Goal: Navigation & Orientation: Go to known website

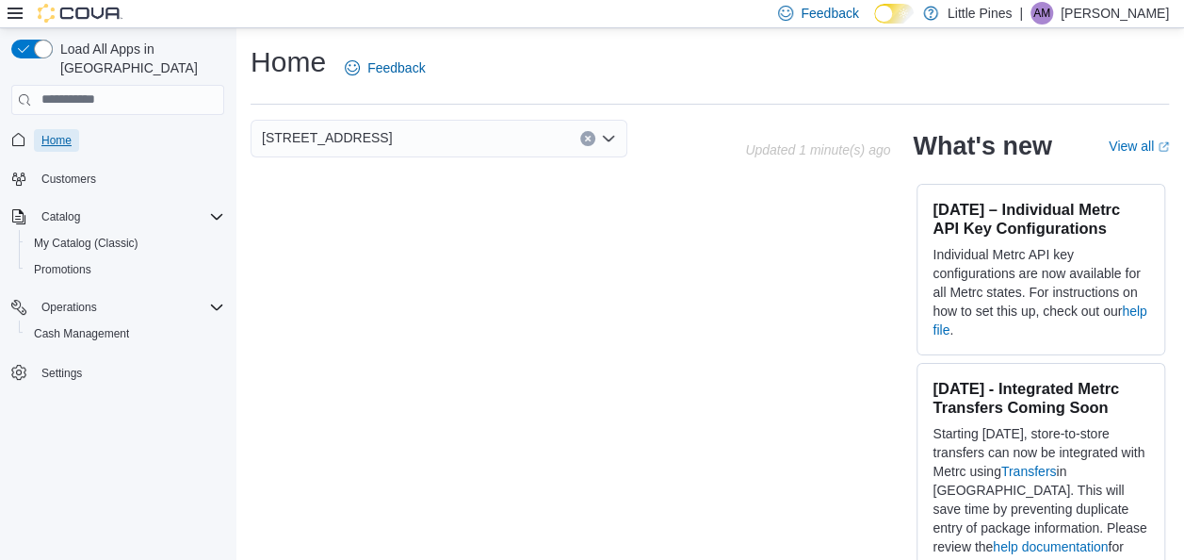
click at [62, 133] on span "Home" at bounding box center [56, 140] width 30 height 15
click at [1164, 14] on p "Aron Mitchell" at bounding box center [1115, 13] width 108 height 23
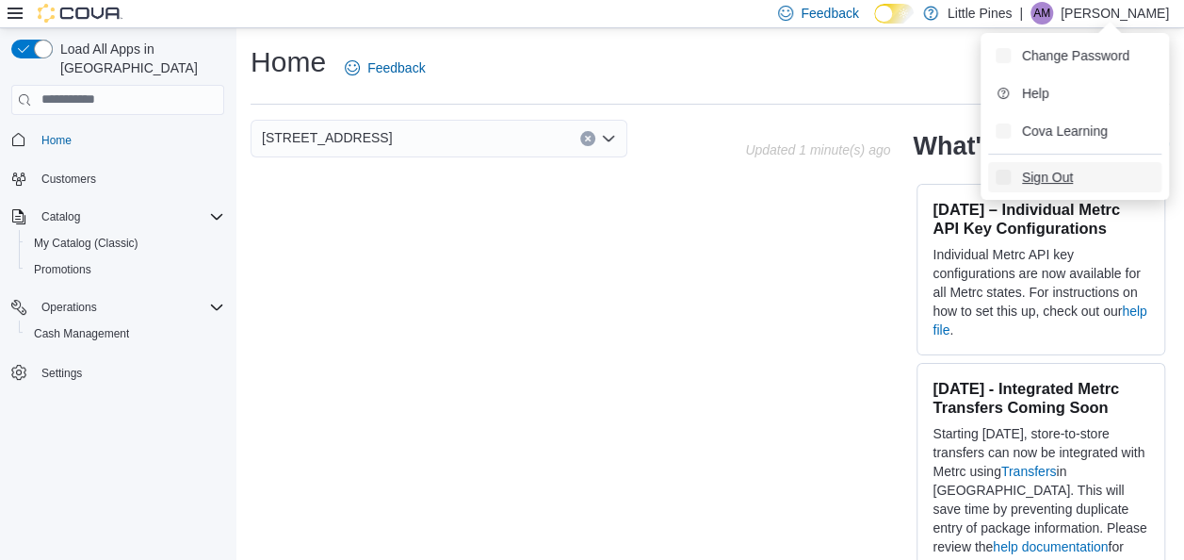
click at [1049, 176] on span "Sign Out" at bounding box center [1047, 177] width 51 height 19
